Goal: Task Accomplishment & Management: Complete application form

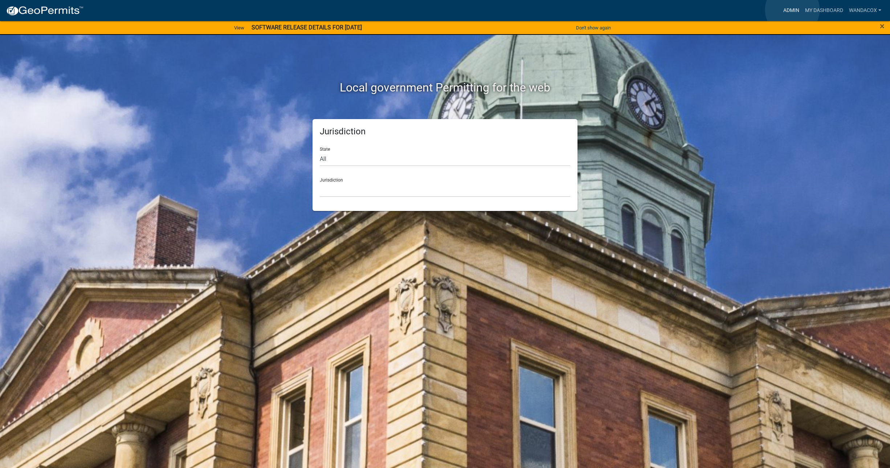
click at [792, 10] on link "Admin" at bounding box center [791, 11] width 22 height 14
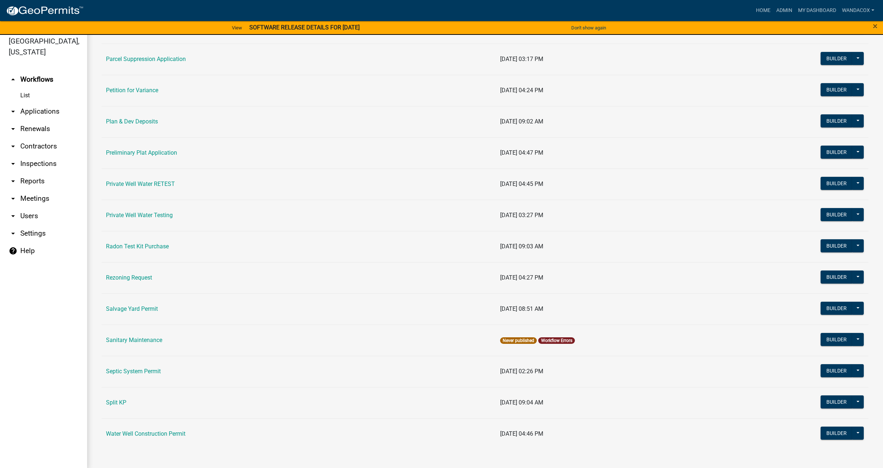
scroll to position [9, 0]
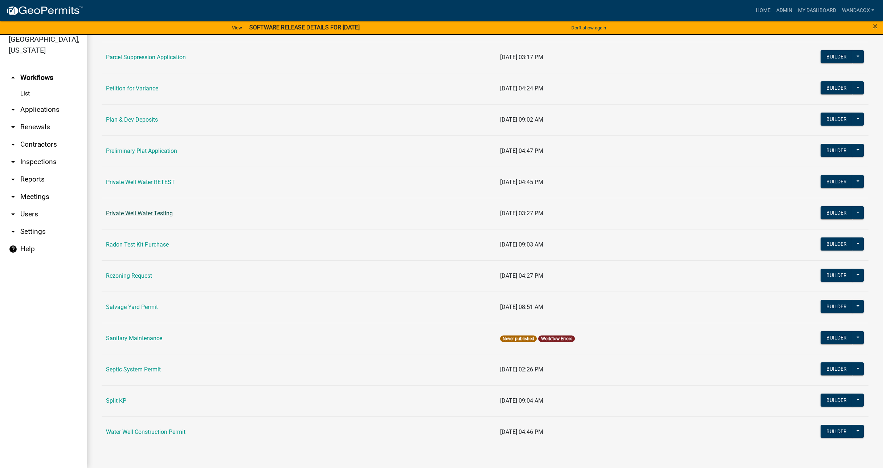
click at [136, 213] on link "Private Well Water Testing" at bounding box center [139, 213] width 67 height 7
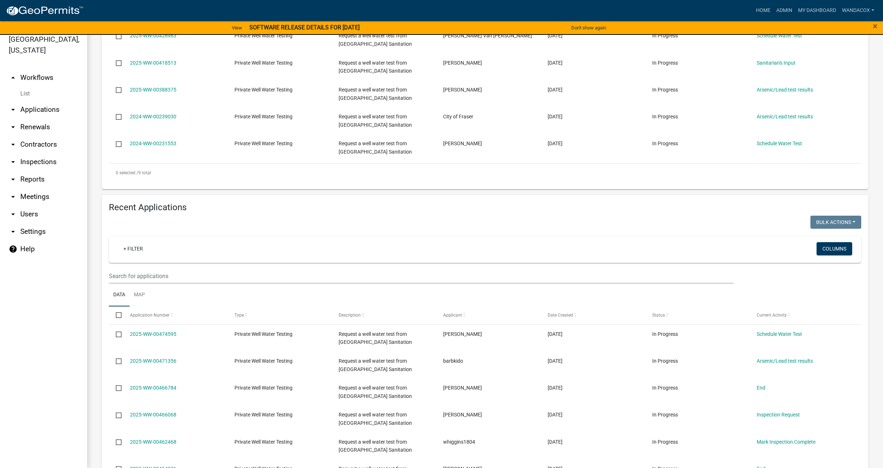
scroll to position [363, 0]
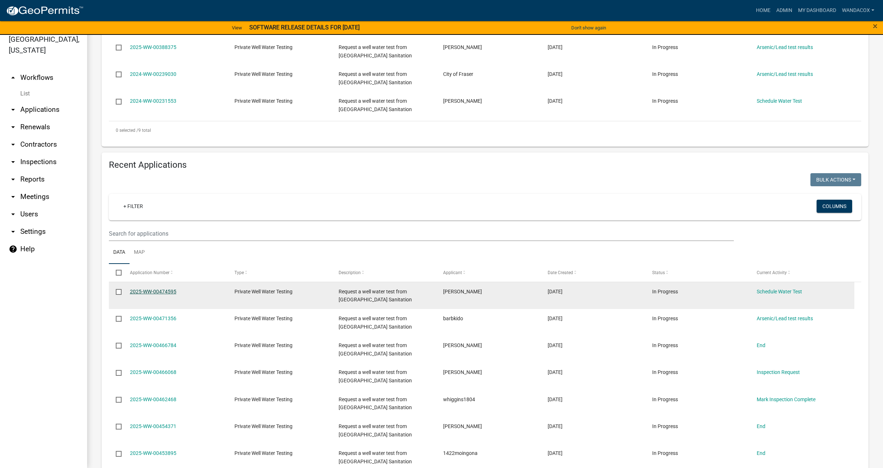
click at [166, 290] on link "2025-WW-00474595" at bounding box center [153, 291] width 46 height 6
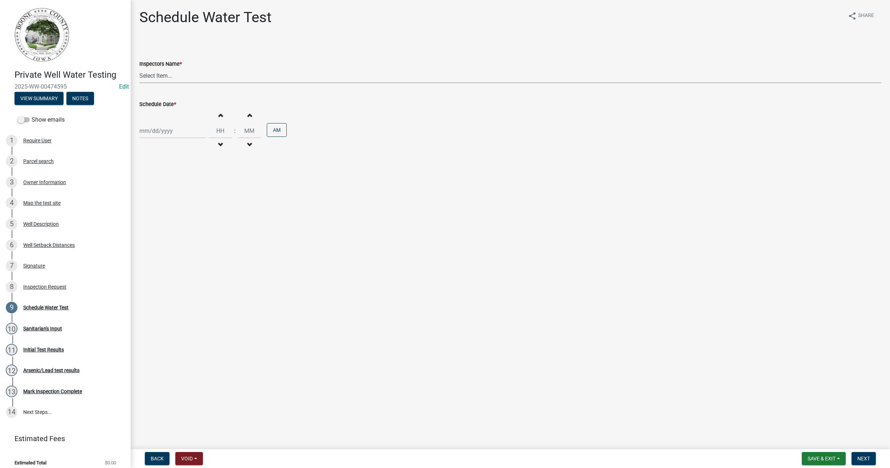
click at [158, 75] on select "Select Item... EdTharp21 (EdTharp21) mspeers ([PERSON_NAME]) WandaCox ([PERSON_…" at bounding box center [510, 75] width 742 height 15
select select "1166babb-7ce8-442f-9c4a-1180ef3e1882"
click at [139, 68] on select "Select Item... EdTharp21 (EdTharp21) mspeers ([PERSON_NAME]) WandaCox ([PERSON_…" at bounding box center [510, 75] width 742 height 15
select select "9"
select select "2025"
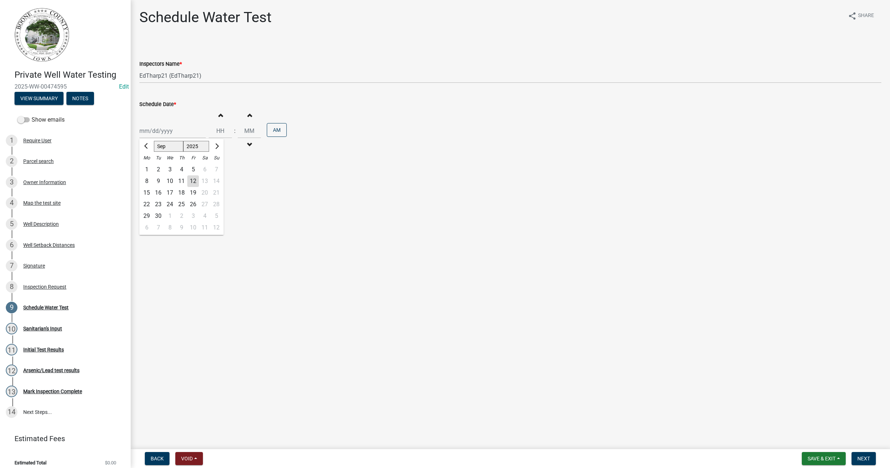
click at [164, 135] on div "[PERSON_NAME] Feb Mar Apr [PERSON_NAME][DATE] Oct Nov [DATE] 1526 1527 1528 152…" at bounding box center [172, 130] width 66 height 15
click at [169, 180] on div "10" at bounding box center [170, 181] width 12 height 12
type input "[DATE]"
click at [219, 115] on span "button" at bounding box center [220, 115] width 4 height 6
type input "01"
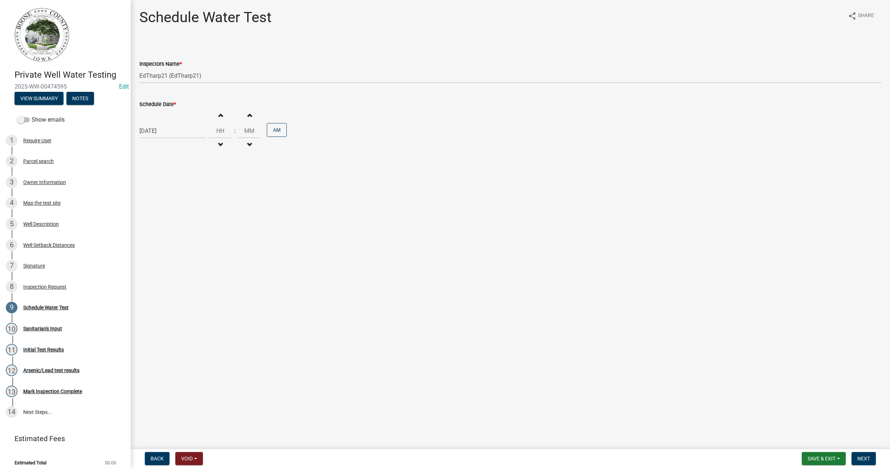
type input "00"
click at [219, 115] on span "button" at bounding box center [220, 115] width 4 height 6
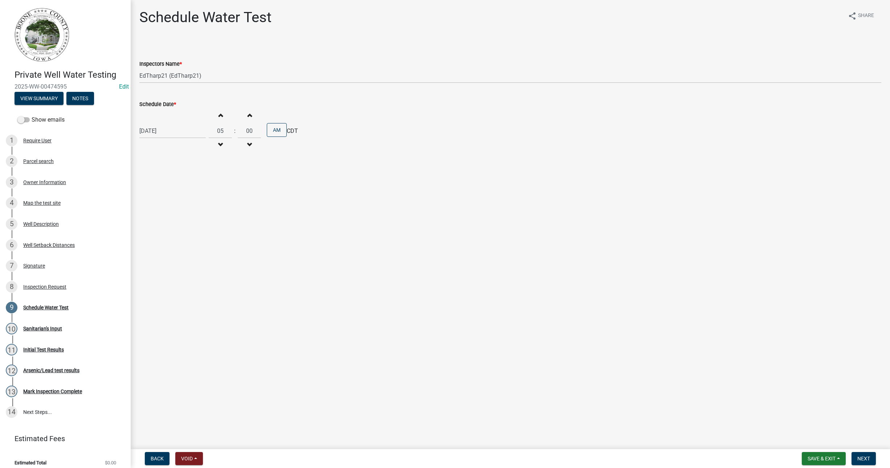
click at [219, 115] on span "button" at bounding box center [220, 115] width 4 height 6
type input "09"
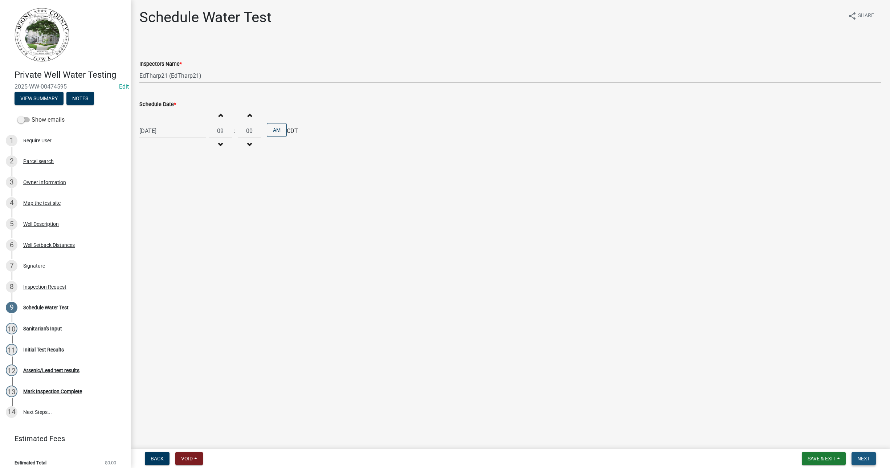
click at [865, 457] on span "Next" at bounding box center [863, 458] width 13 height 6
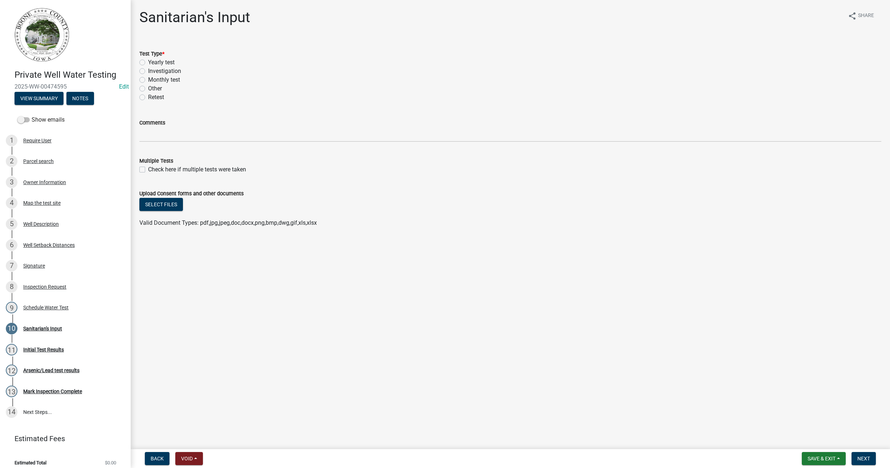
click at [148, 60] on label "Yearly test" at bounding box center [161, 62] width 26 height 9
click at [148, 60] on input "Yearly test" at bounding box center [150, 60] width 5 height 5
radio input "true"
click at [169, 204] on button "Select files" at bounding box center [161, 204] width 44 height 13
click at [865, 457] on span "Next" at bounding box center [863, 458] width 13 height 6
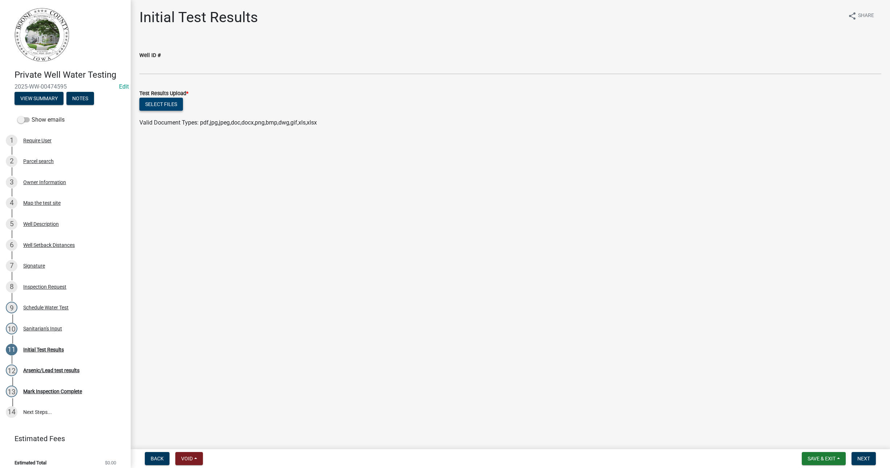
click at [165, 104] on button "Select files" at bounding box center [161, 104] width 44 height 13
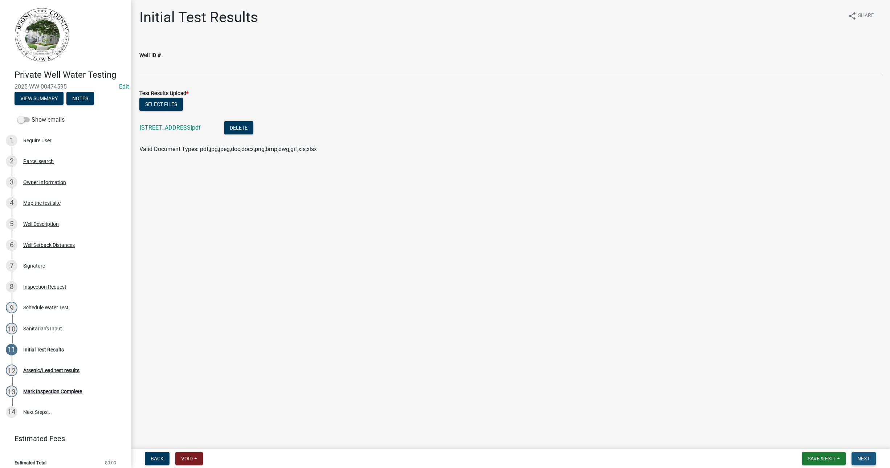
click at [867, 459] on span "Next" at bounding box center [863, 458] width 13 height 6
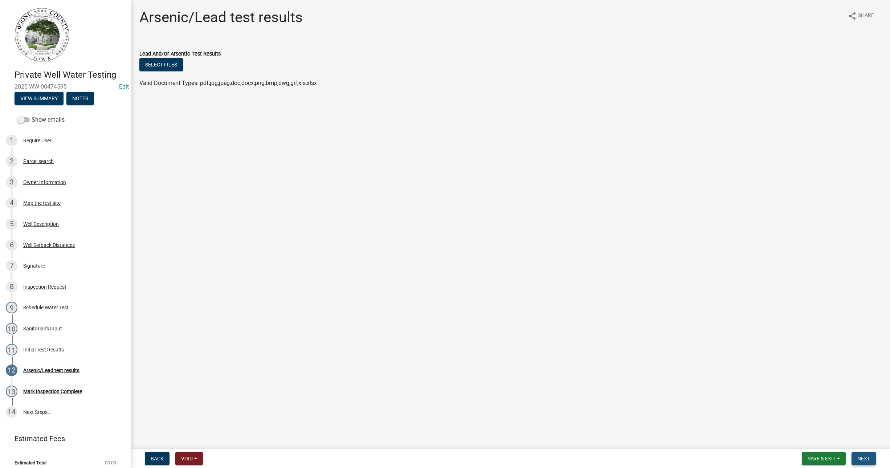
click at [867, 459] on span "Next" at bounding box center [863, 458] width 13 height 6
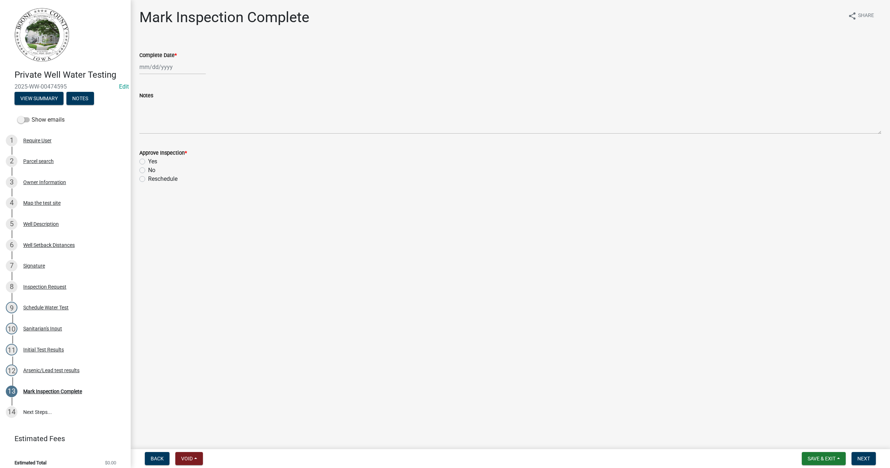
click at [156, 62] on div at bounding box center [172, 67] width 66 height 15
select select "9"
select select "2025"
click at [199, 115] on div "8 9 10 11 12 13 14" at bounding box center [181, 117] width 84 height 12
click at [194, 119] on div "12" at bounding box center [193, 117] width 12 height 12
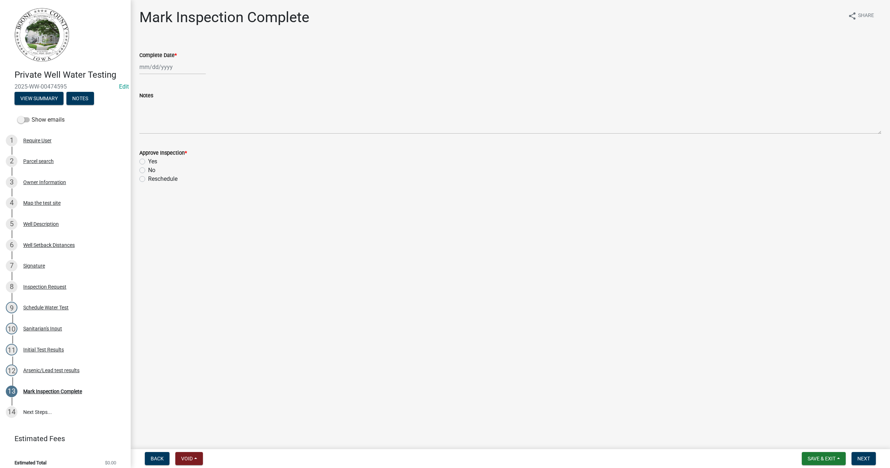
type input "[DATE]"
click at [148, 160] on label "Yes" at bounding box center [152, 161] width 9 height 9
click at [148, 160] on input "Yes" at bounding box center [150, 159] width 5 height 5
radio input "true"
click at [869, 458] on span "Next" at bounding box center [863, 458] width 13 height 6
